Goal: Task Accomplishment & Management: Manage account settings

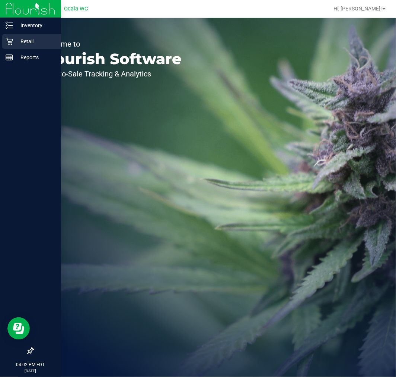
click at [14, 39] on p "Retail" at bounding box center [35, 41] width 45 height 9
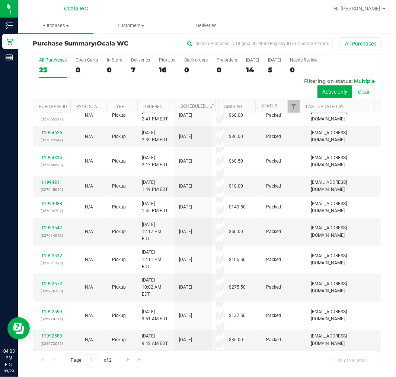
scroll to position [289, 0]
click at [50, 80] on div "11995269 (327093734)" at bounding box center [52, 73] width 28 height 14
click at [52, 72] on link "11995269" at bounding box center [51, 69] width 21 height 5
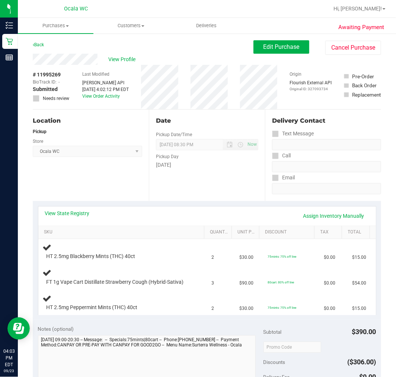
click at [40, 41] on div "Back" at bounding box center [38, 44] width 11 height 9
click at [39, 46] on link "Back" at bounding box center [38, 44] width 11 height 5
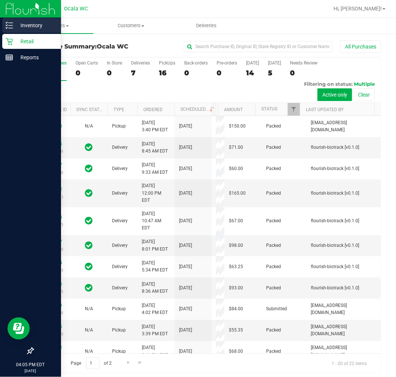
click at [16, 20] on div "Inventory" at bounding box center [31, 25] width 59 height 15
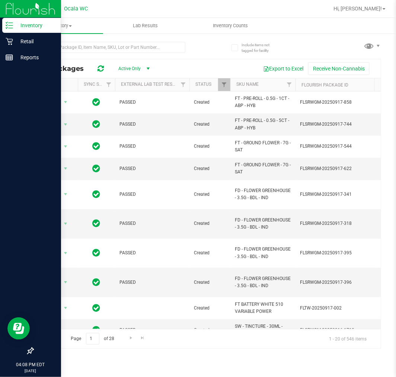
click at [28, 31] on div "Inventory" at bounding box center [31, 25] width 59 height 15
click at [39, 35] on div "Retail" at bounding box center [31, 41] width 59 height 15
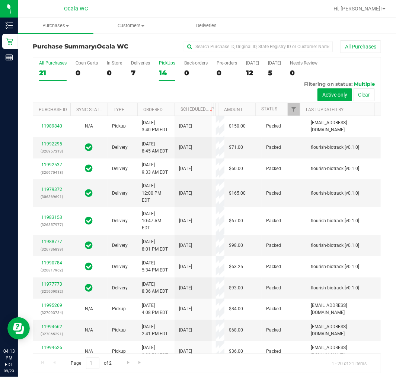
click at [174, 76] on div "14" at bounding box center [167, 73] width 16 height 9
click at [0, 0] on input "PickUps 14" at bounding box center [0, 0] width 0 height 0
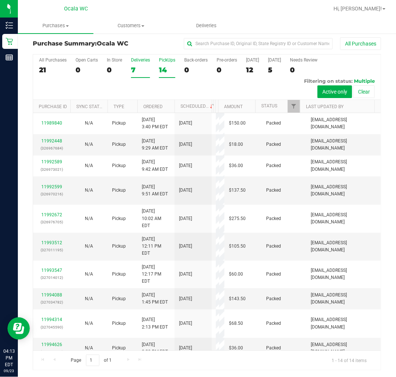
click at [140, 68] on div "7" at bounding box center [140, 70] width 19 height 9
click at [0, 0] on input "Deliveries 7" at bounding box center [0, 0] width 0 height 0
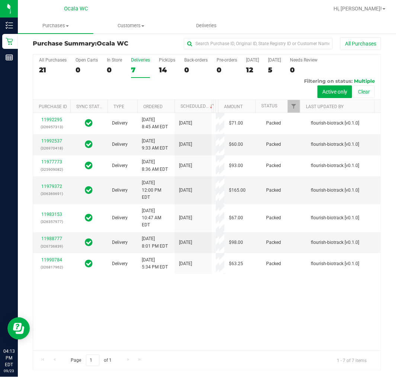
click at [158, 72] on div "All Purchases 21 Open Carts 0 In Store 0 Deliveries 7 PickUps 14 Back-orders 0 …" at bounding box center [207, 76] width 348 height 45
click at [161, 70] on div "14" at bounding box center [167, 70] width 16 height 9
click at [0, 0] on input "PickUps 14" at bounding box center [0, 0] width 0 height 0
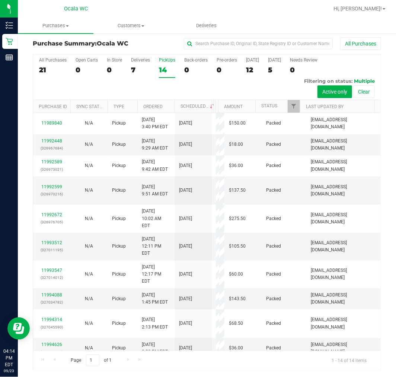
click at [135, 66] on div "7" at bounding box center [140, 70] width 19 height 9
click at [0, 0] on input "Deliveries 7" at bounding box center [0, 0] width 0 height 0
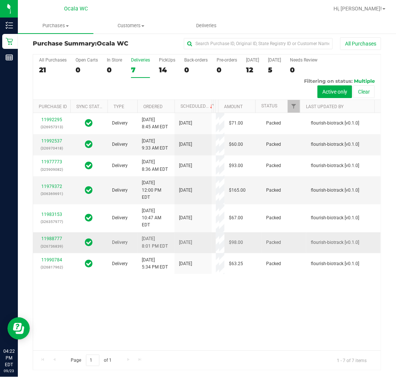
scroll to position [143, 0]
click at [162, 66] on div "14" at bounding box center [167, 70] width 16 height 9
click at [0, 0] on input "PickUps 14" at bounding box center [0, 0] width 0 height 0
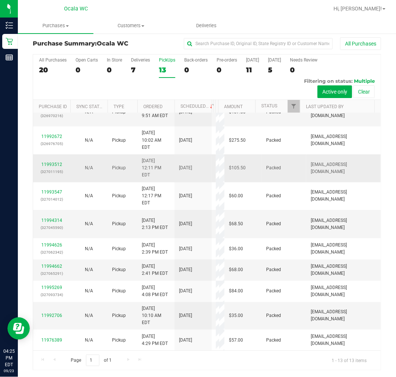
scroll to position [0, 0]
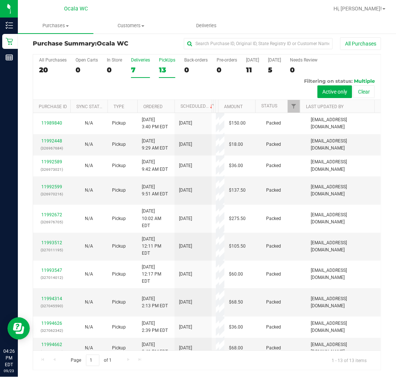
click at [142, 68] on div "7" at bounding box center [140, 70] width 19 height 9
click at [0, 0] on input "Deliveries 7" at bounding box center [0, 0] width 0 height 0
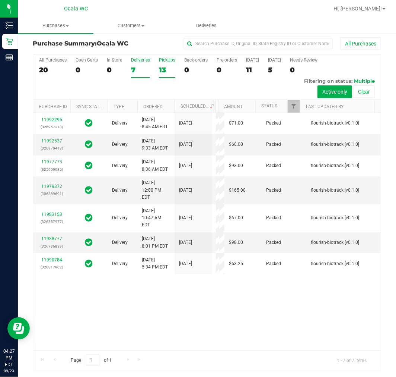
click at [166, 63] on label "PickUps 13" at bounding box center [167, 67] width 16 height 20
click at [0, 0] on input "PickUps 13" at bounding box center [0, 0] width 0 height 0
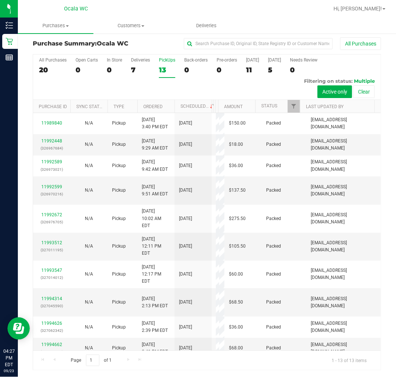
click at [125, 66] on div "All Purchases 20 Open Carts 0 In Store 0 Deliveries 7 PickUps 13 Back-orders 0 …" at bounding box center [207, 76] width 348 height 45
click at [127, 67] on div "All Purchases 20 Open Carts 0 In Store 0 Deliveries 7 PickUps 13 Back-orders 0 …" at bounding box center [207, 76] width 348 height 45
click at [135, 66] on div "7" at bounding box center [140, 70] width 19 height 9
click at [0, 0] on input "Deliveries 7" at bounding box center [0, 0] width 0 height 0
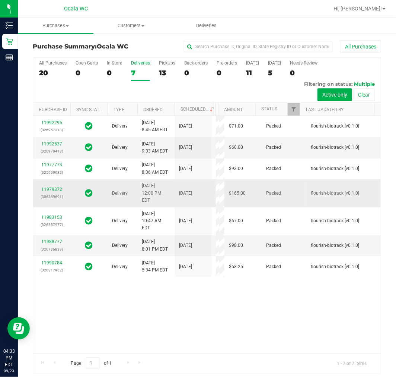
scroll to position [60, 0]
click at [207, 93] on div "All Purchases 20 Open Carts 0 In Store 0 Deliveries 7 PickUps 13 Back-orders 0 …" at bounding box center [207, 79] width 348 height 45
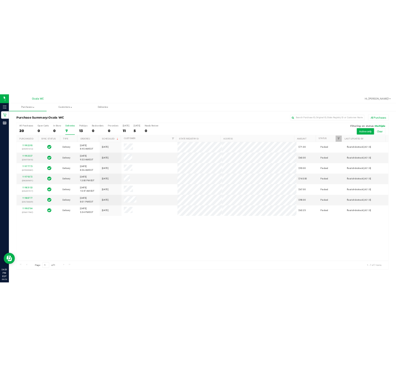
scroll to position [0, 0]
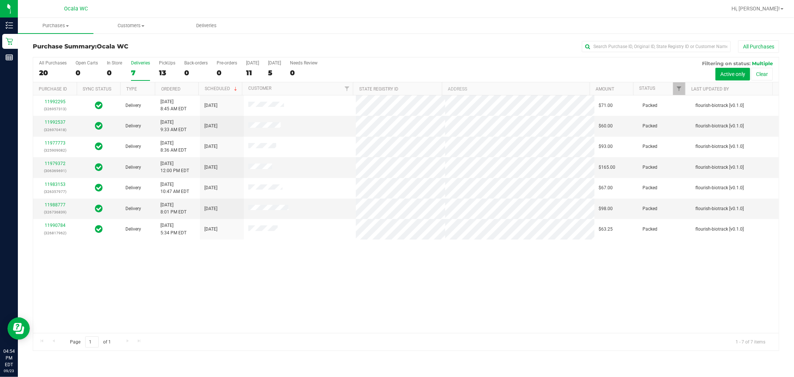
click at [396, 350] on div "Page 1 of 1 1 - 7 of 7 items" at bounding box center [406, 342] width 746 height 18
click at [312, 287] on div "11992295 (326957313) Delivery 9/23/2025 8:45 AM EDT 9/25/2025 $71.00 Packed flo…" at bounding box center [406, 214] width 746 height 238
click at [319, 261] on div "11992295 (326957313) Delivery 9/23/2025 8:45 AM EDT 9/25/2025 $71.00 Packed flo…" at bounding box center [406, 214] width 746 height 238
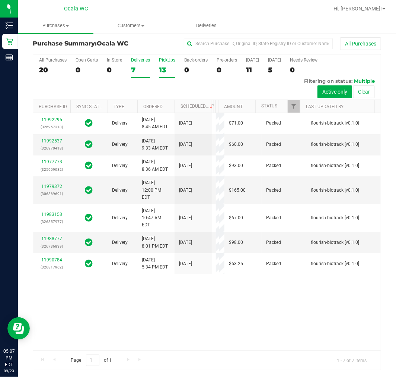
click at [166, 60] on div "PickUps" at bounding box center [167, 59] width 16 height 5
click at [0, 0] on input "PickUps 13" at bounding box center [0, 0] width 0 height 0
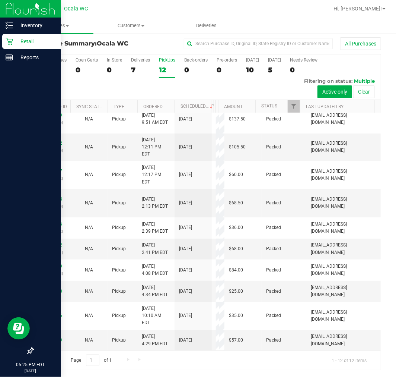
scroll to position [146, 0]
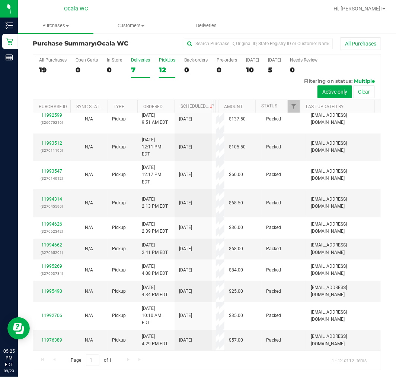
click at [146, 62] on label "Deliveries 7" at bounding box center [140, 67] width 19 height 20
click at [0, 0] on input "Deliveries 7" at bounding box center [0, 0] width 0 height 0
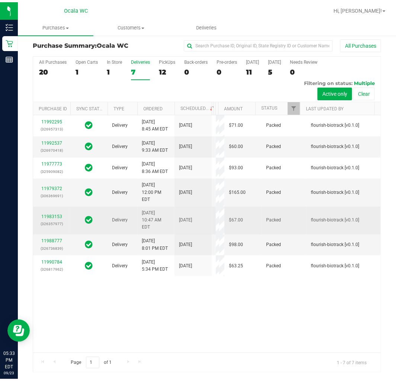
scroll to position [0, 0]
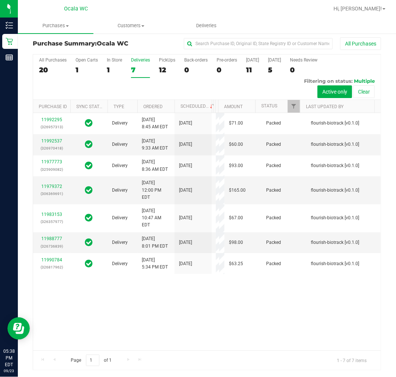
click at [152, 90] on div "All Purchases 20 Open Carts 1 In Store 1 Deliveries 7 PickUps 12 Back-orders 0 …" at bounding box center [207, 76] width 348 height 45
click at [172, 63] on label "PickUps 12" at bounding box center [167, 67] width 16 height 20
click at [0, 0] on input "PickUps 12" at bounding box center [0, 0] width 0 height 0
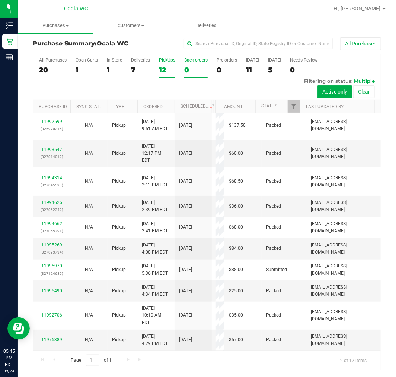
scroll to position [125, 0]
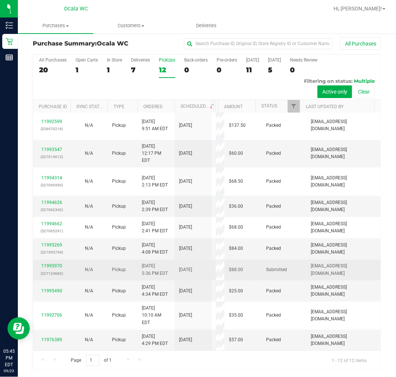
click at [50, 270] on p "(327124685)" at bounding box center [52, 273] width 28 height 7
click at [50, 263] on link "11995970" at bounding box center [51, 265] width 21 height 5
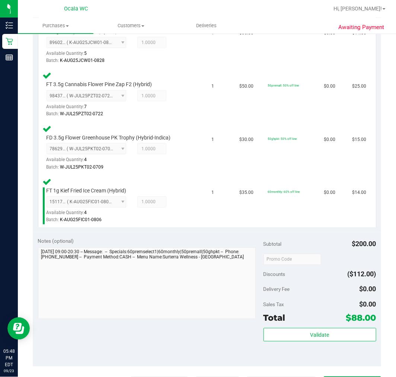
scroll to position [334, 0]
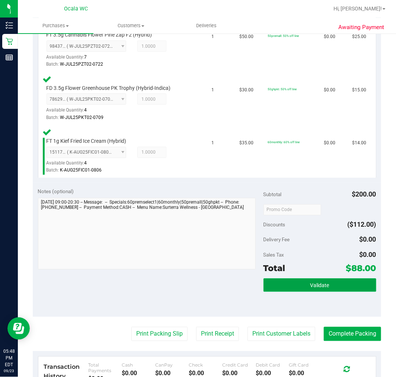
click at [317, 282] on span "Validate" at bounding box center [320, 285] width 19 height 6
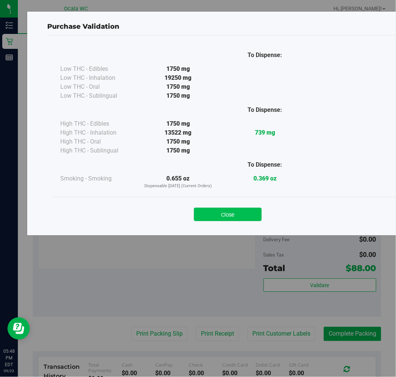
click at [228, 213] on button "Close" at bounding box center [228, 213] width 68 height 13
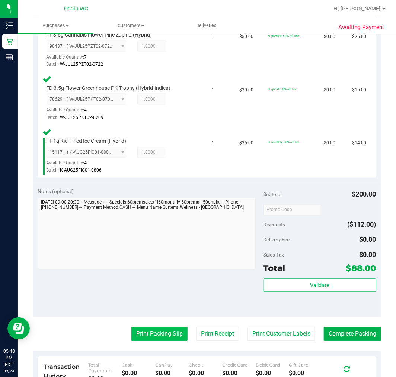
click at [164, 327] on button "Print Packing Slip" at bounding box center [159, 334] width 56 height 14
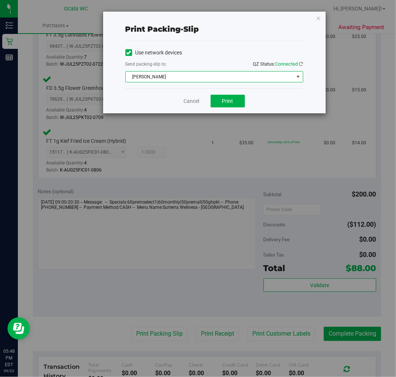
click at [210, 80] on span "[PERSON_NAME]" at bounding box center [210, 77] width 168 height 10
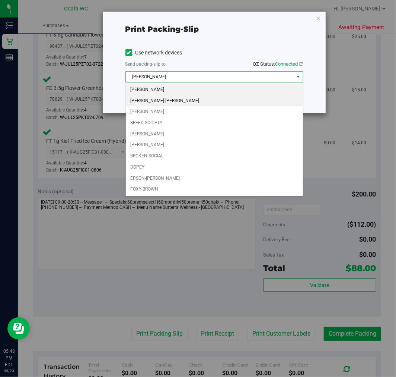
click at [158, 102] on li "[PERSON_NAME]-[PERSON_NAME]" at bounding box center [214, 100] width 177 height 11
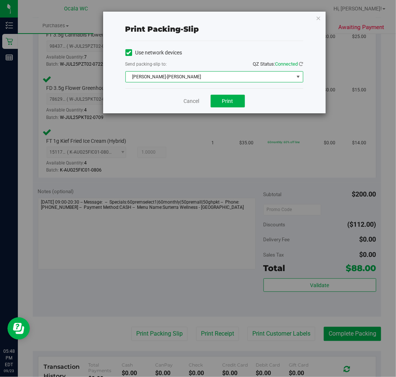
click at [236, 108] on div "Cancel Print" at bounding box center [215, 100] width 178 height 25
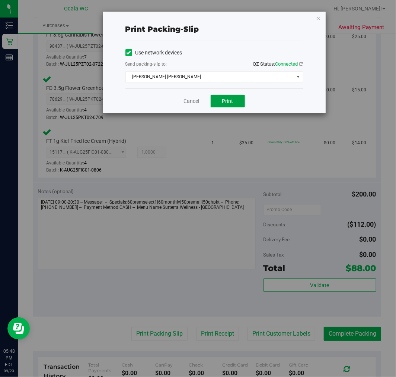
click at [233, 101] on button "Print" at bounding box center [228, 101] width 34 height 13
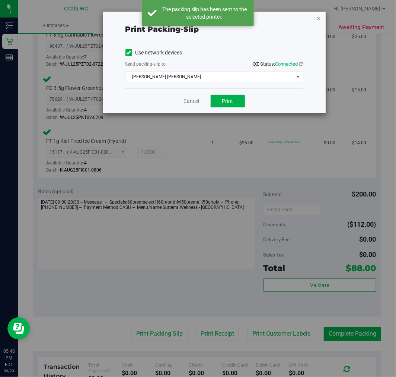
click at [319, 16] on icon "button" at bounding box center [318, 17] width 5 height 9
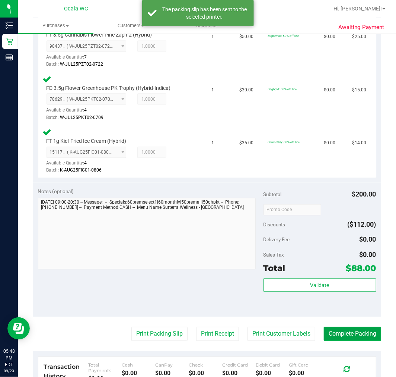
click at [349, 327] on button "Complete Packing" at bounding box center [352, 334] width 57 height 14
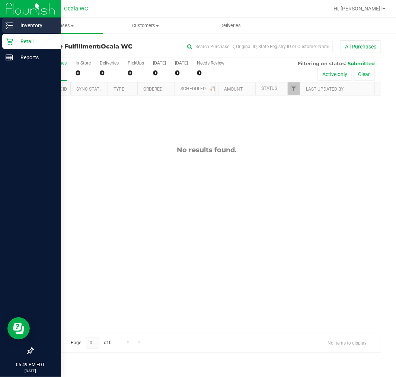
click at [20, 22] on p "Inventory" at bounding box center [35, 25] width 45 height 9
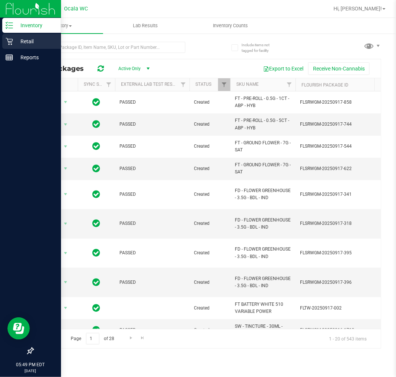
click at [10, 46] on div "Retail" at bounding box center [31, 41] width 59 height 15
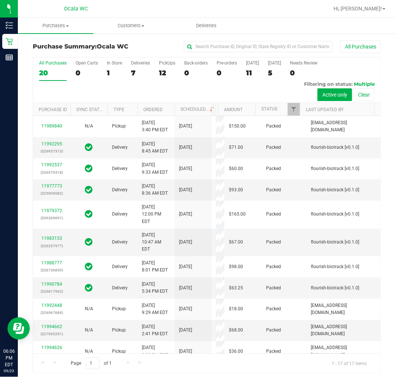
click at [218, 359] on div "Page 1 of 1 1 - 17 of 17 items" at bounding box center [207, 362] width 348 height 19
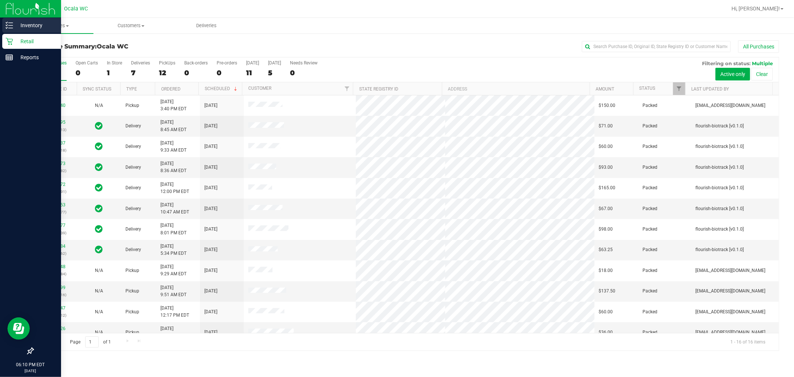
click at [10, 25] on icon at bounding box center [9, 25] width 7 height 7
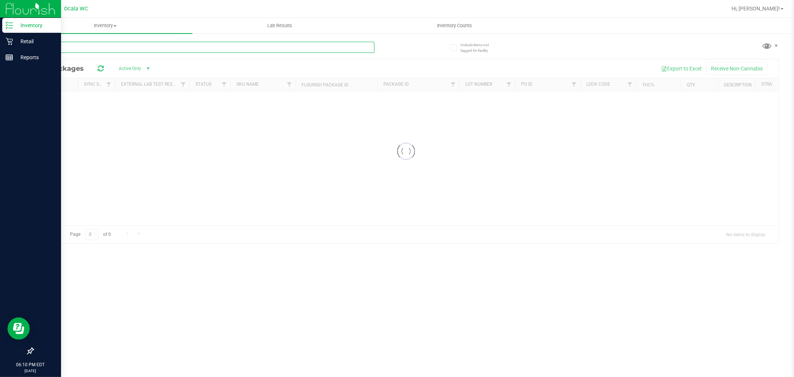
click at [60, 50] on input "text" at bounding box center [204, 47] width 342 height 11
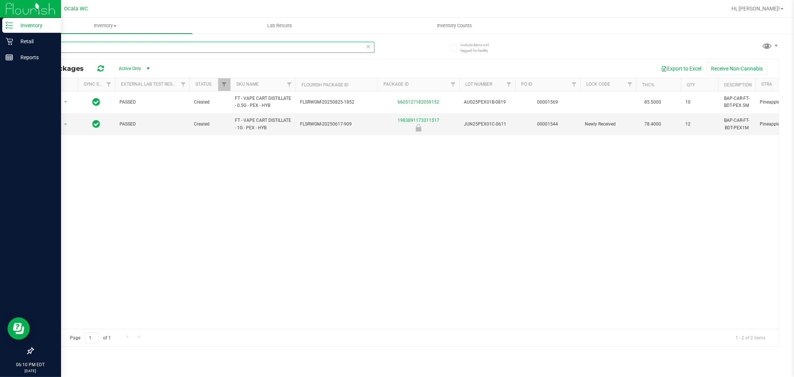
type input "pex"
click at [142, 40] on div "pex" at bounding box center [220, 47] width 374 height 24
click at [135, 45] on input "pex" at bounding box center [204, 47] width 342 height 11
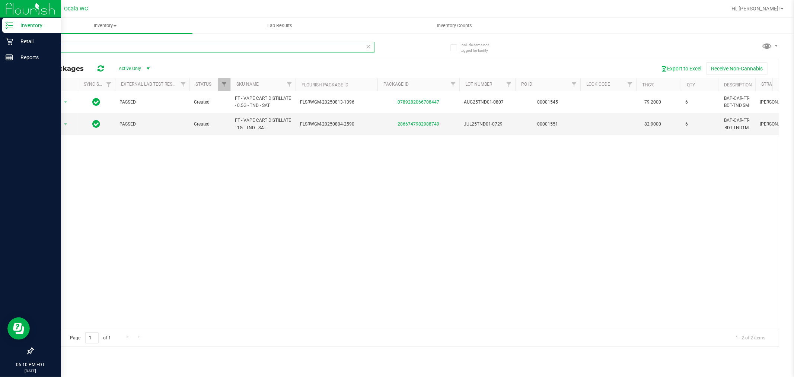
type input "tnd"
click at [92, 55] on div "tnd" at bounding box center [204, 50] width 342 height 17
click at [92, 51] on input "tnd" at bounding box center [204, 47] width 342 height 11
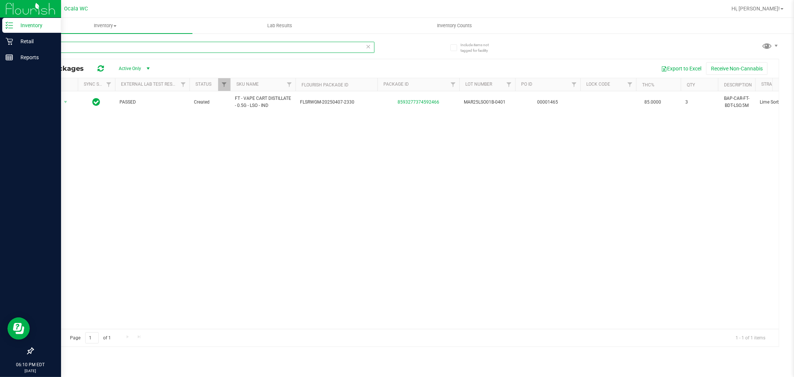
type input "l"
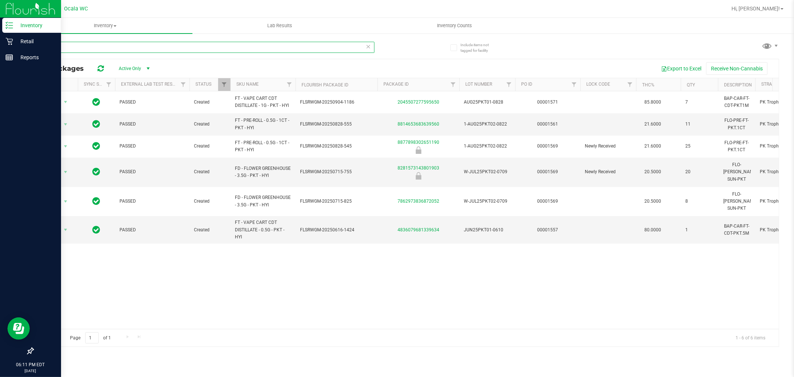
type input "pkt"
click at [303, 273] on div "Action Action Global inventory Package audit log Print package label Print prod…" at bounding box center [406, 210] width 746 height 238
click at [131, 60] on div "All Packages Active Only Active Only Lab Samples Locked All External Internal E…" at bounding box center [406, 68] width 746 height 19
click at [131, 55] on div "pkt" at bounding box center [204, 50] width 342 height 17
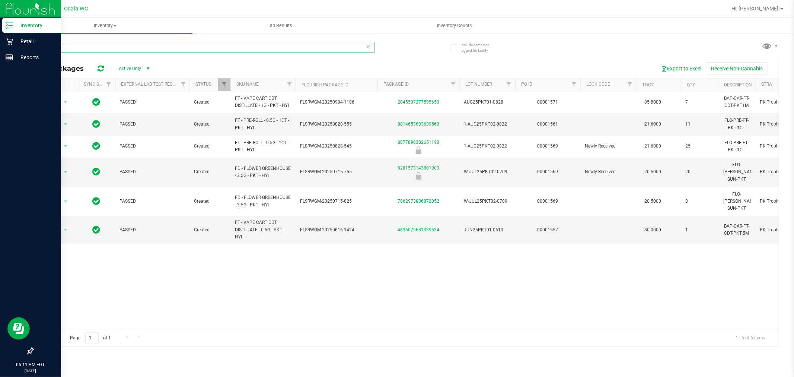
click at [131, 53] on input "pkt" at bounding box center [204, 47] width 342 height 11
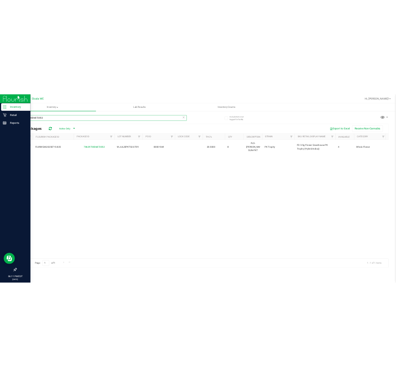
scroll to position [0, 259]
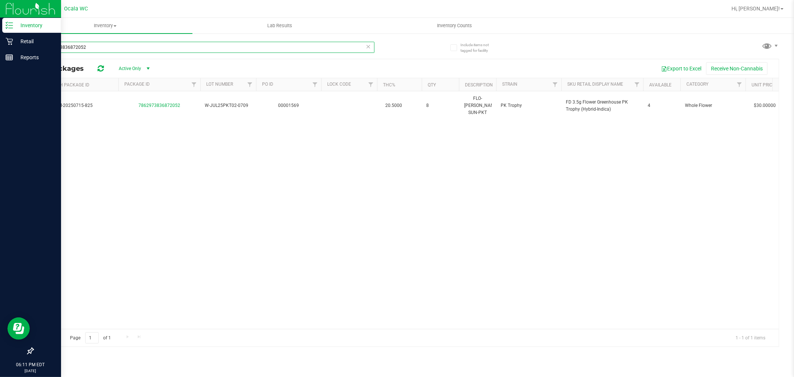
type input "7862973836872052"
click at [369, 48] on icon at bounding box center [368, 46] width 5 height 9
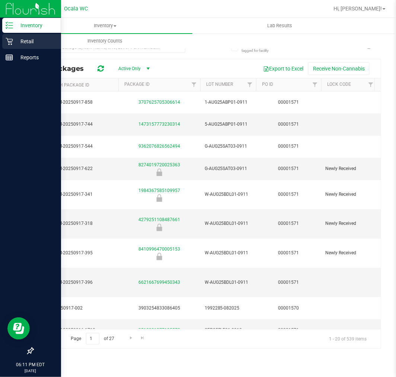
click at [16, 35] on div "Retail" at bounding box center [31, 41] width 59 height 15
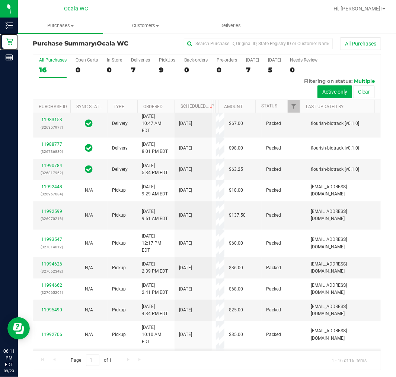
scroll to position [105, 0]
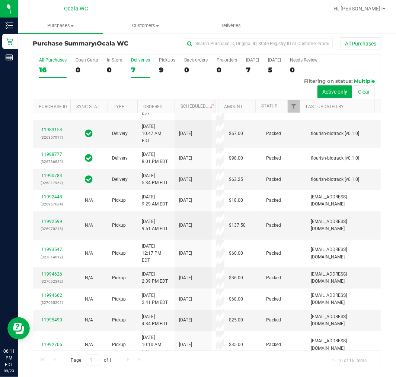
click at [136, 71] on div "7" at bounding box center [140, 70] width 19 height 9
click at [0, 0] on input "Deliveries 7" at bounding box center [0, 0] width 0 height 0
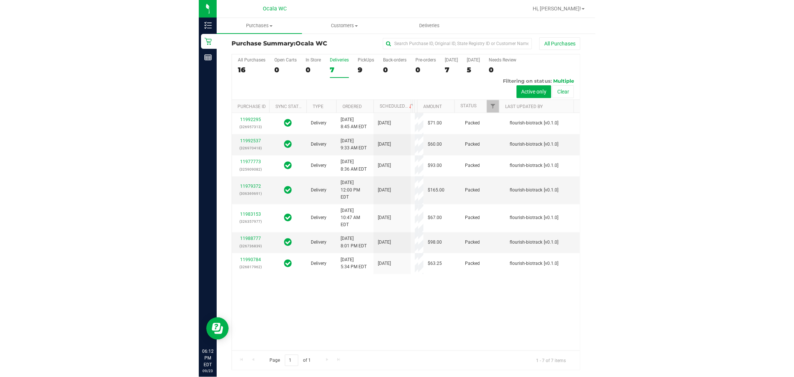
scroll to position [0, 0]
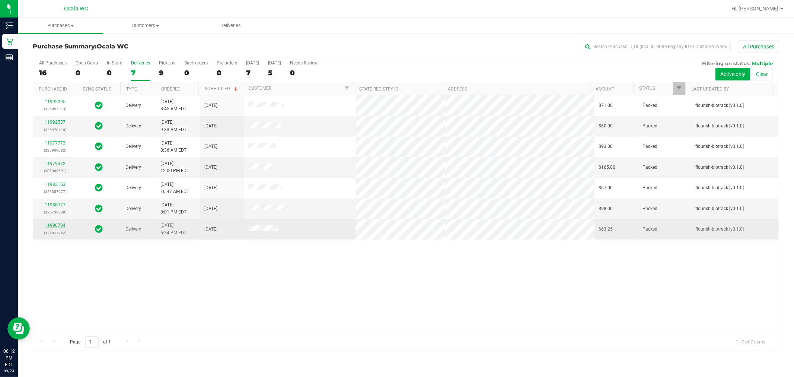
click at [56, 225] on link "11990784" at bounding box center [55, 225] width 21 height 5
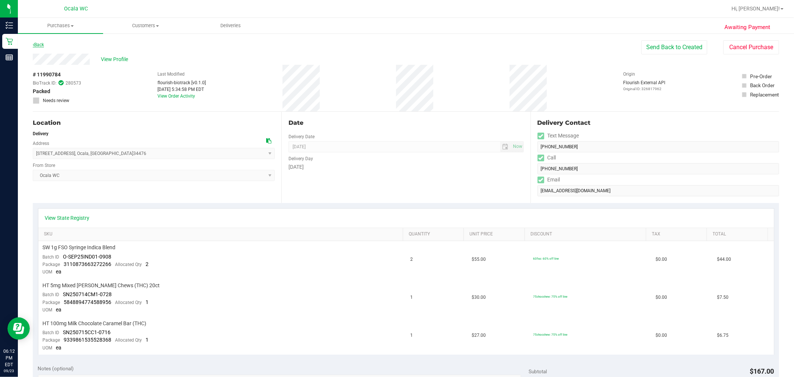
click at [38, 44] on link "Back" at bounding box center [38, 44] width 11 height 5
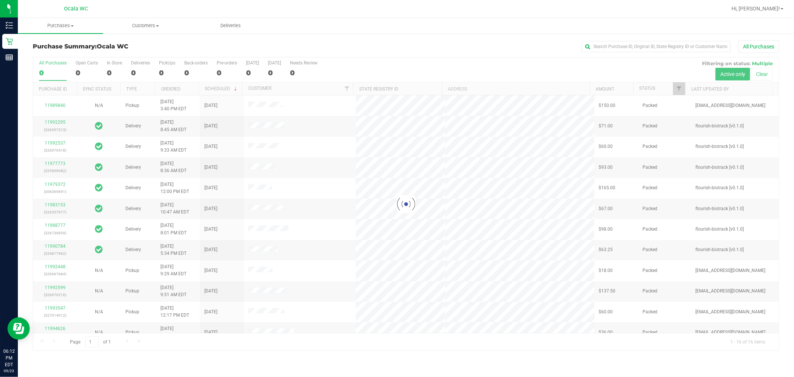
click at [138, 67] on div at bounding box center [406, 203] width 746 height 293
click at [132, 69] on div at bounding box center [406, 203] width 746 height 293
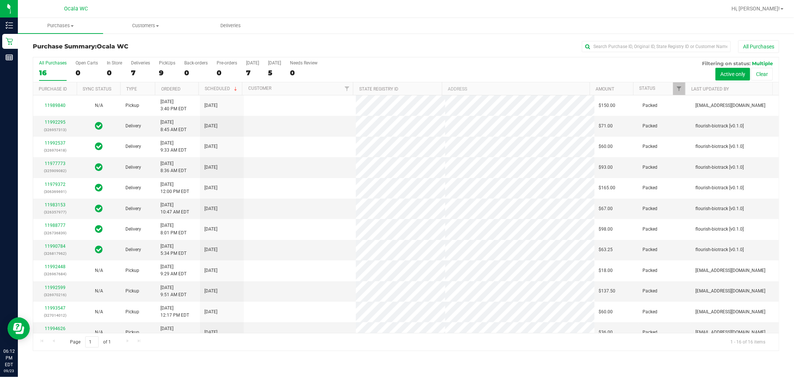
click at [132, 69] on div "7" at bounding box center [140, 73] width 19 height 9
click at [0, 0] on input "Deliveries 7" at bounding box center [0, 0] width 0 height 0
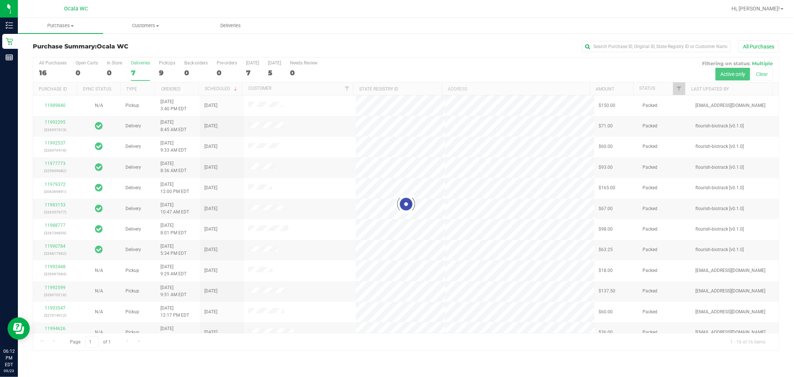
click at [132, 69] on div at bounding box center [406, 203] width 746 height 293
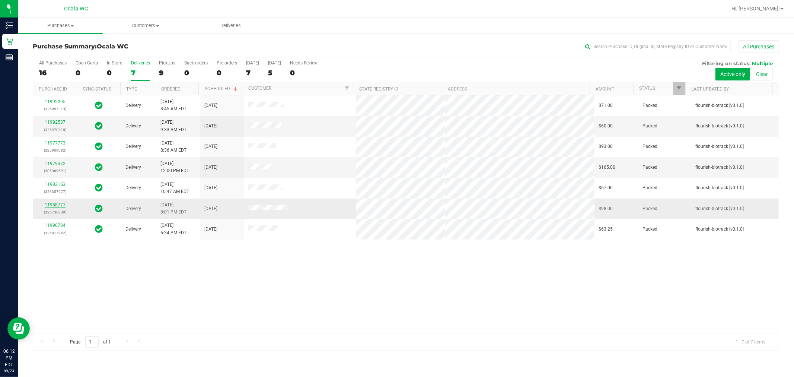
click at [48, 203] on link "11988777" at bounding box center [55, 204] width 21 height 5
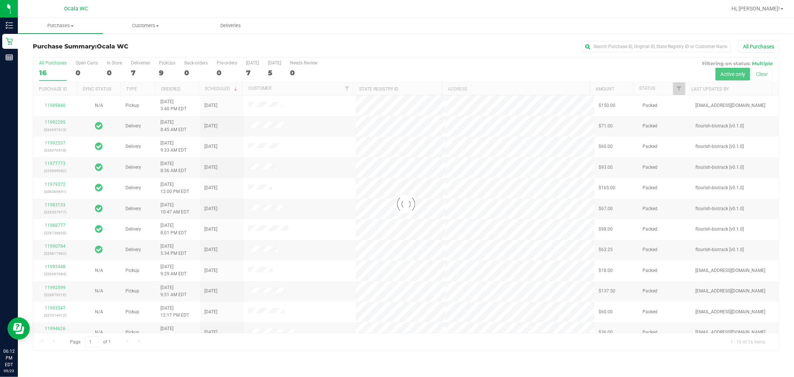
click at [134, 71] on div at bounding box center [406, 203] width 746 height 293
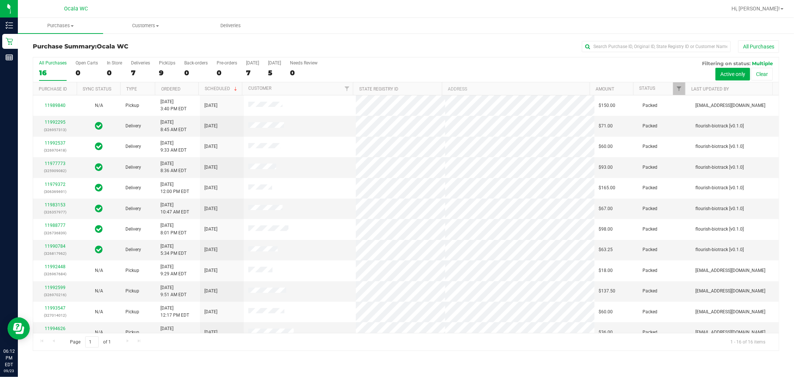
click at [134, 71] on div "7" at bounding box center [140, 73] width 19 height 9
click at [0, 0] on input "Deliveries 7" at bounding box center [0, 0] width 0 height 0
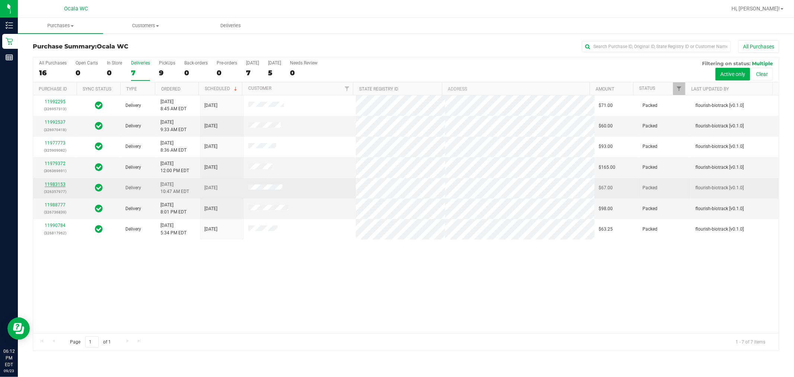
click at [51, 187] on link "11983153" at bounding box center [55, 184] width 21 height 5
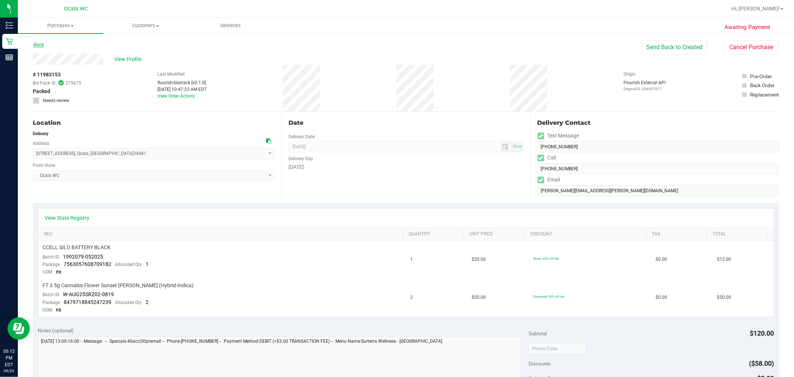
click at [41, 44] on link "Back" at bounding box center [38, 44] width 11 height 5
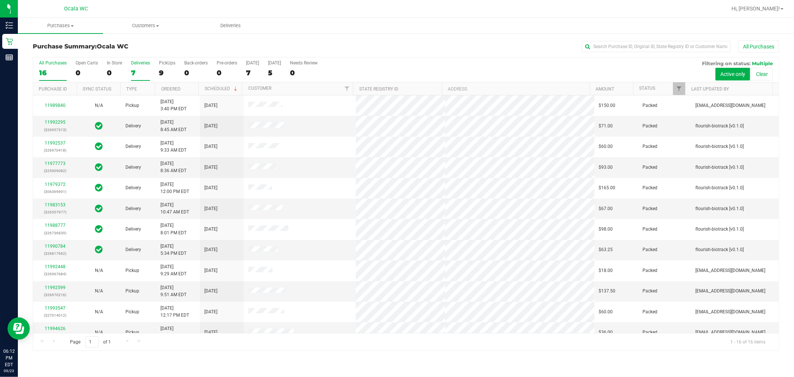
click at [137, 72] on div "7" at bounding box center [140, 73] width 19 height 9
click at [0, 0] on input "Deliveries 7" at bounding box center [0, 0] width 0 height 0
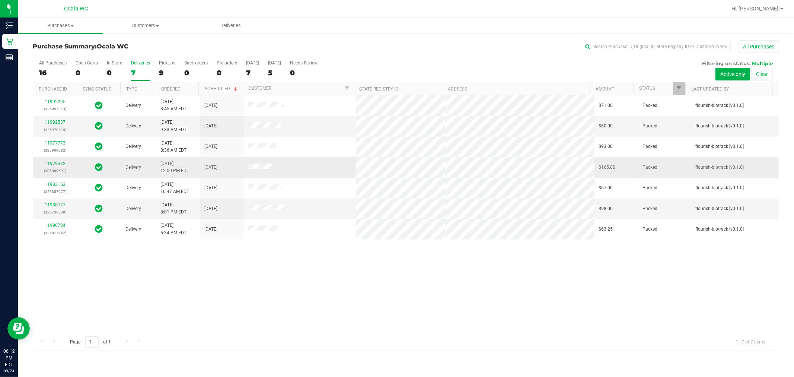
click at [53, 165] on link "11979372" at bounding box center [55, 163] width 21 height 5
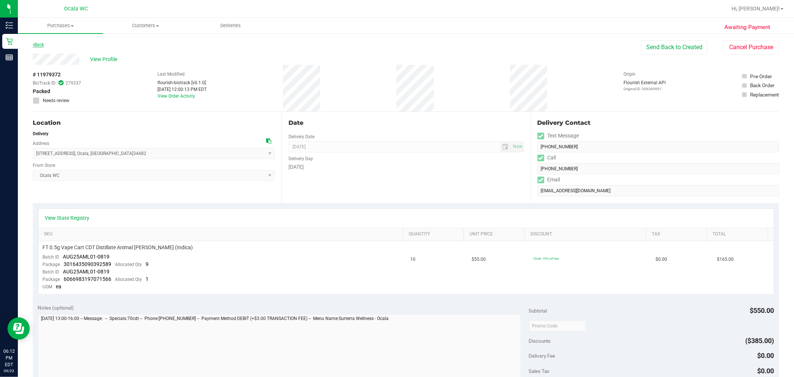
click at [37, 44] on link "Back" at bounding box center [38, 44] width 11 height 5
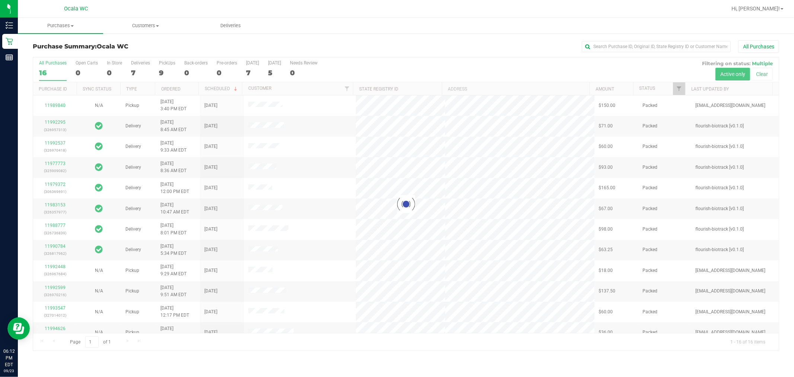
click at [137, 69] on div at bounding box center [406, 203] width 746 height 293
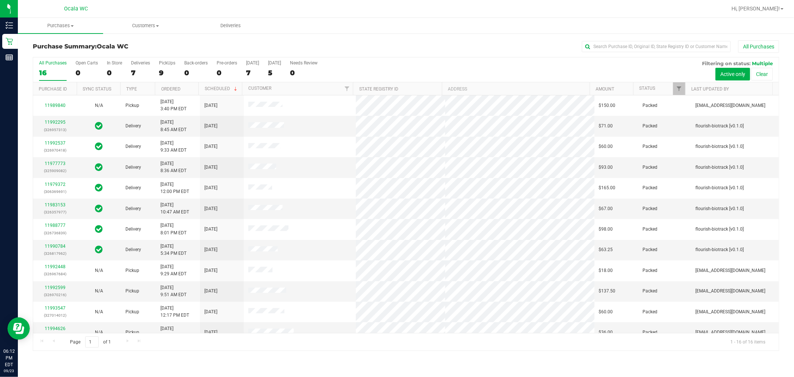
click at [137, 69] on div "7" at bounding box center [140, 73] width 19 height 9
click at [0, 0] on input "Deliveries 7" at bounding box center [0, 0] width 0 height 0
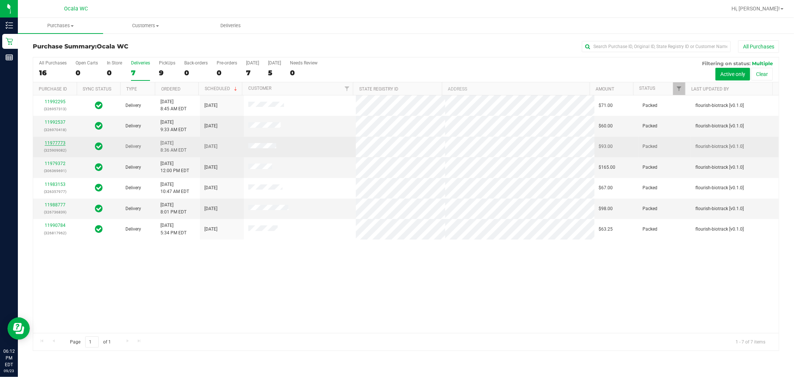
click at [53, 144] on link "11977773" at bounding box center [55, 142] width 21 height 5
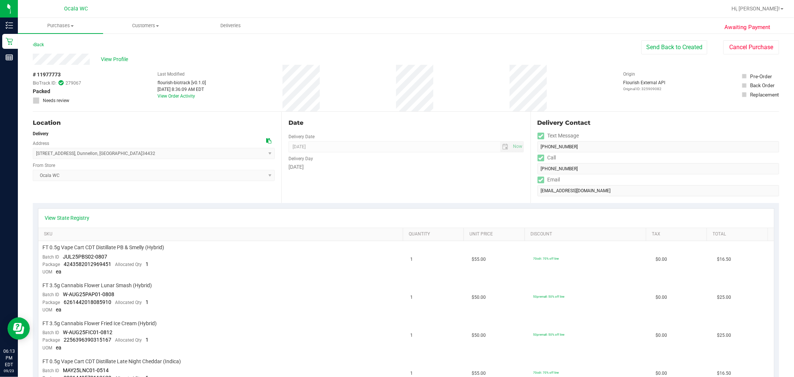
click at [42, 38] on div "Awaiting Payment Back Send Back to Created Cancel Purchase View Profile # 11977…" at bounding box center [406, 376] width 776 height 687
click at [41, 45] on link "Back" at bounding box center [38, 44] width 11 height 5
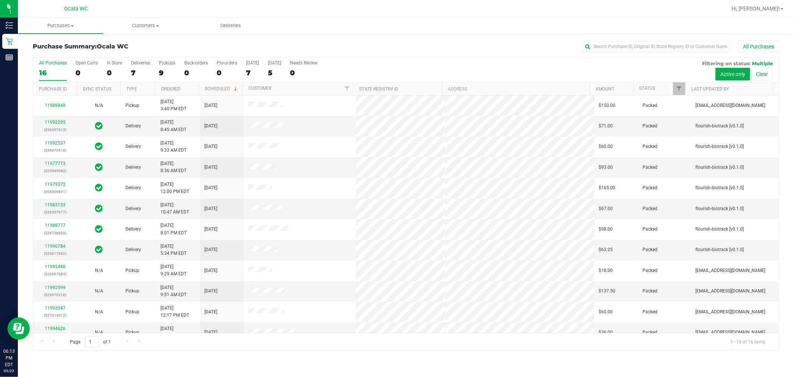
click at [396, 39] on div "Purchase Summary: Ocala WC All Purchases All Purchases 16 Open Carts 0 In Store…" at bounding box center [406, 195] width 776 height 325
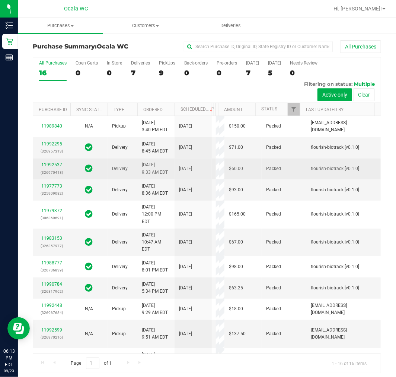
click at [39, 180] on td "11992537 (326970418)" at bounding box center [51, 168] width 37 height 21
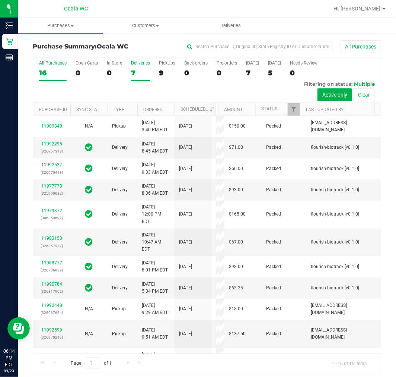
click at [143, 77] on label "Deliveries 7" at bounding box center [140, 70] width 19 height 20
click at [0, 0] on input "Deliveries 7" at bounding box center [0, 0] width 0 height 0
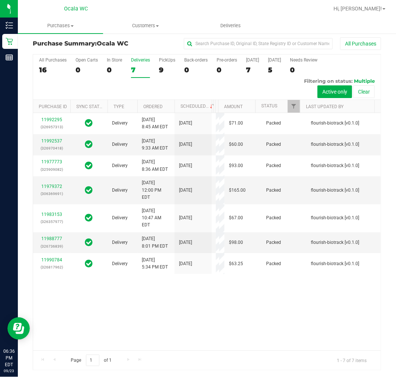
click at [155, 64] on div "All Purchases 16 Open Carts 0 In Store 0 Deliveries 7 PickUps 9 Back-orders 0 P…" at bounding box center [207, 76] width 348 height 45
click at [164, 65] on label "PickUps 9" at bounding box center [167, 67] width 16 height 20
click at [0, 0] on input "PickUps 9" at bounding box center [0, 0] width 0 height 0
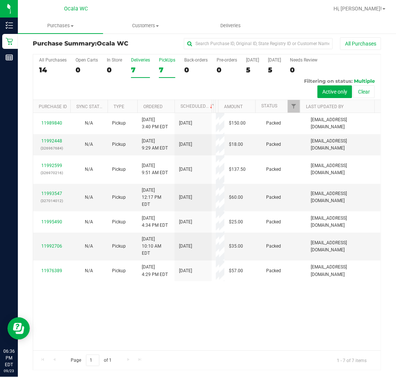
click at [142, 71] on div "7" at bounding box center [140, 70] width 19 height 9
click at [0, 0] on input "Deliveries 7" at bounding box center [0, 0] width 0 height 0
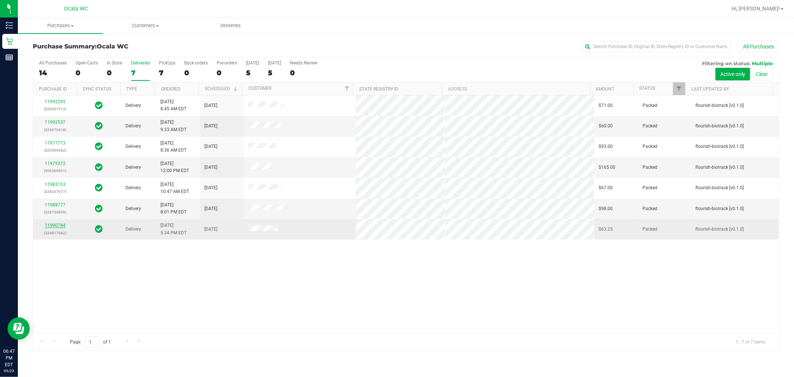
click at [58, 225] on link "11990784" at bounding box center [55, 225] width 21 height 5
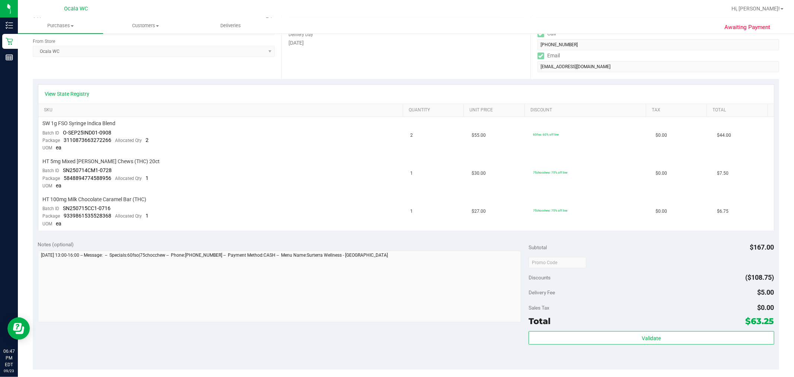
scroll to position [248, 0]
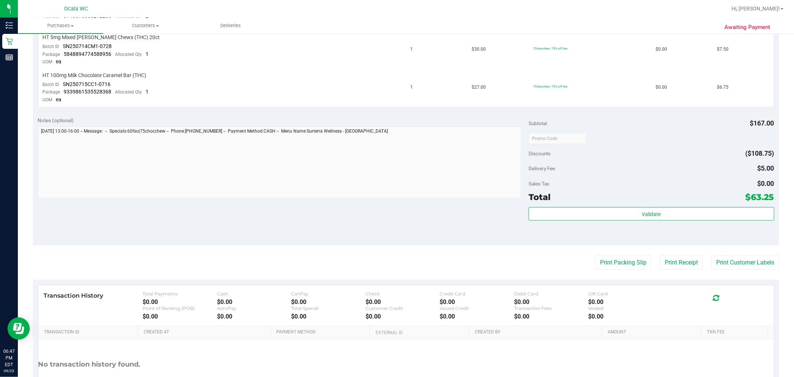
click at [396, 270] on purchase-details "Back Send Back to Created Cancel Purchase View Profile # 11990784 BioTrack ID: …" at bounding box center [406, 105] width 747 height 627
click at [396, 264] on button "Print Packing Slip" at bounding box center [623, 262] width 56 height 14
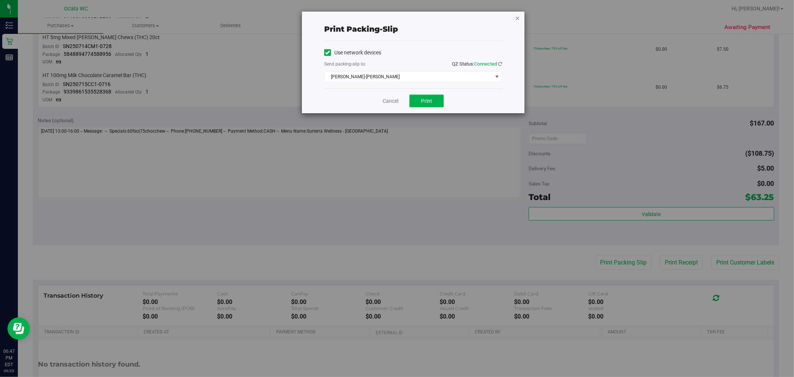
click at [396, 19] on icon "button" at bounding box center [517, 17] width 5 height 9
